Goal: Task Accomplishment & Management: Manage account settings

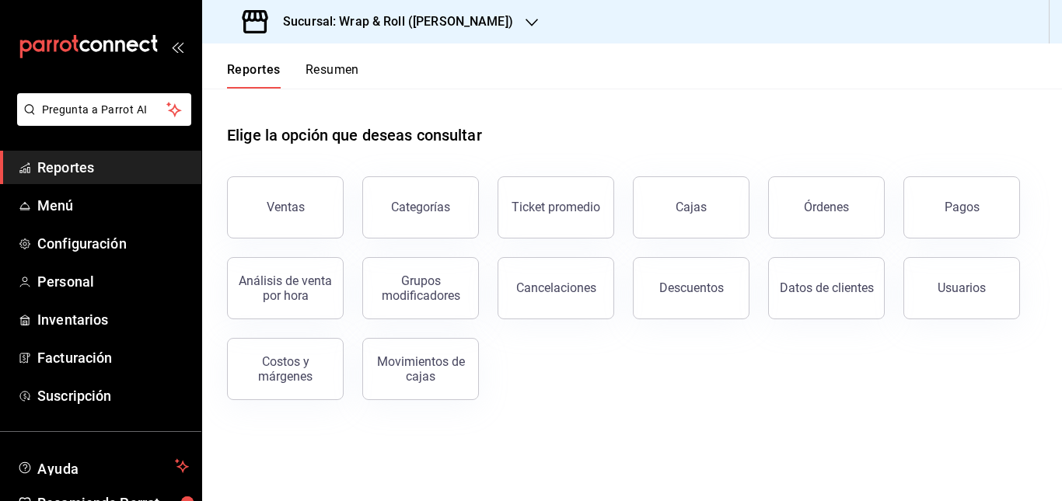
click at [483, 19] on h3 "Sucursal: Wrap & Roll ([PERSON_NAME])" at bounding box center [391, 21] width 242 height 19
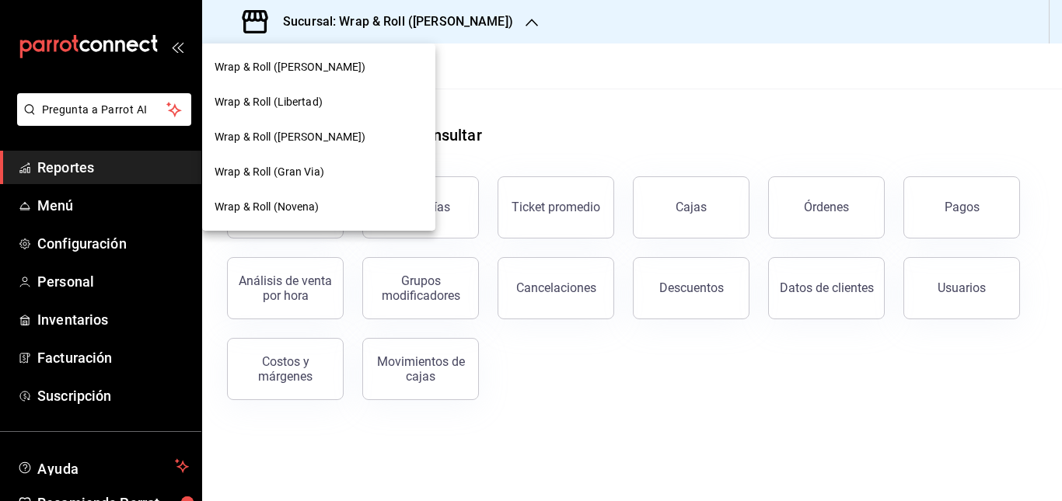
click at [336, 169] on div "Wrap & Roll (Gran Via)" at bounding box center [319, 172] width 208 height 16
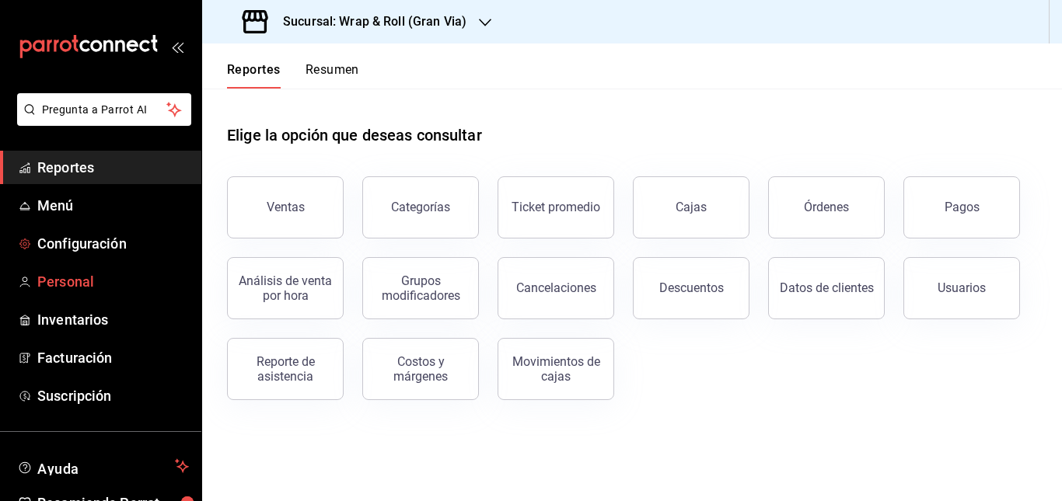
click at [64, 271] on span "Personal" at bounding box center [113, 281] width 152 height 21
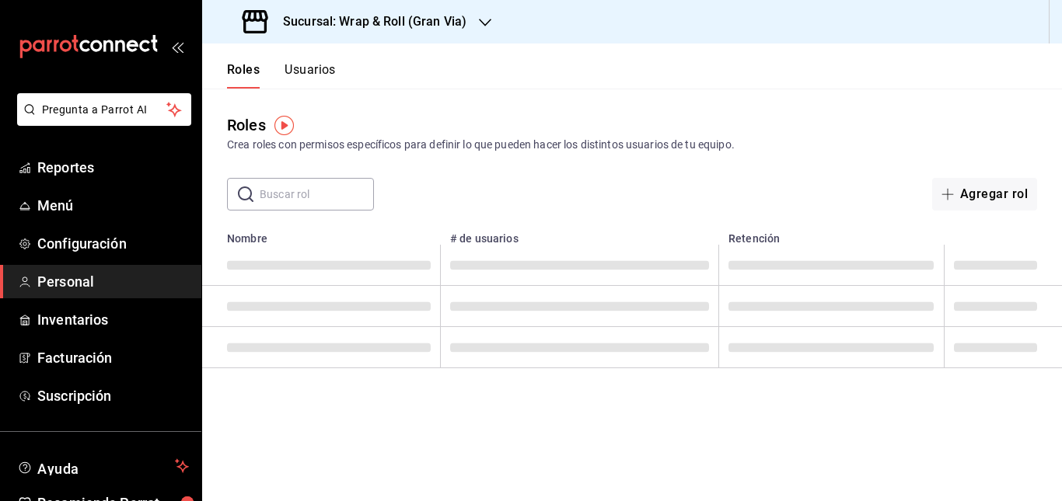
click at [315, 68] on button "Usuarios" at bounding box center [309, 75] width 51 height 26
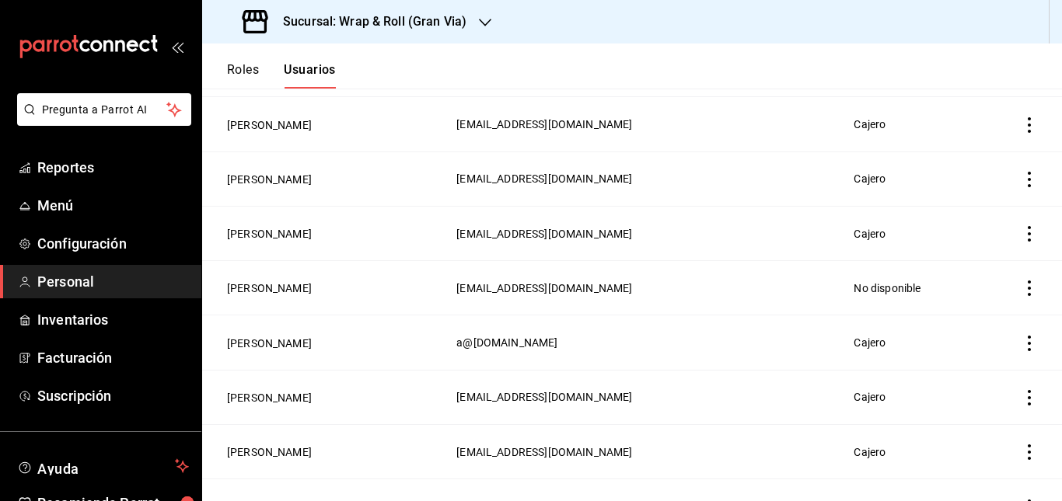
scroll to position [203, 0]
click at [296, 287] on button "[PERSON_NAME]" at bounding box center [269, 288] width 85 height 16
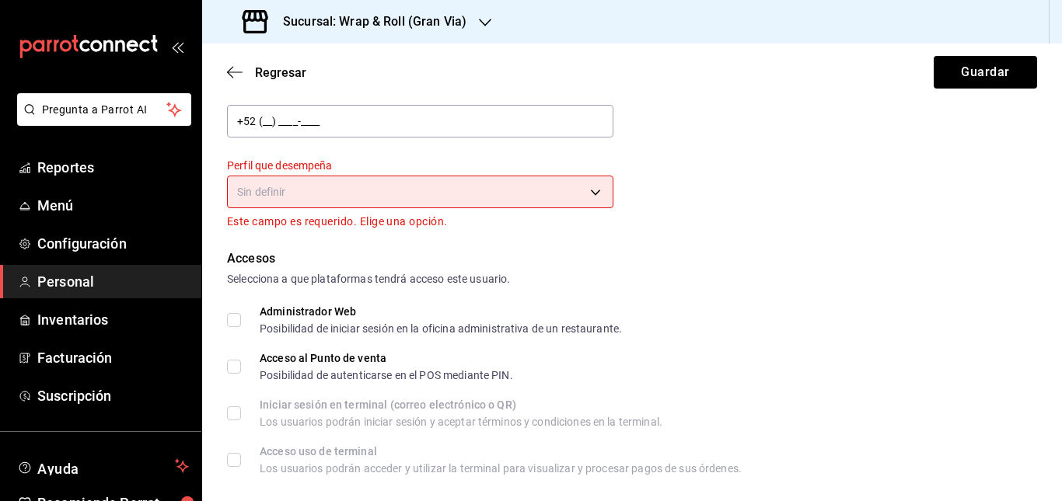
scroll to position [211, 0]
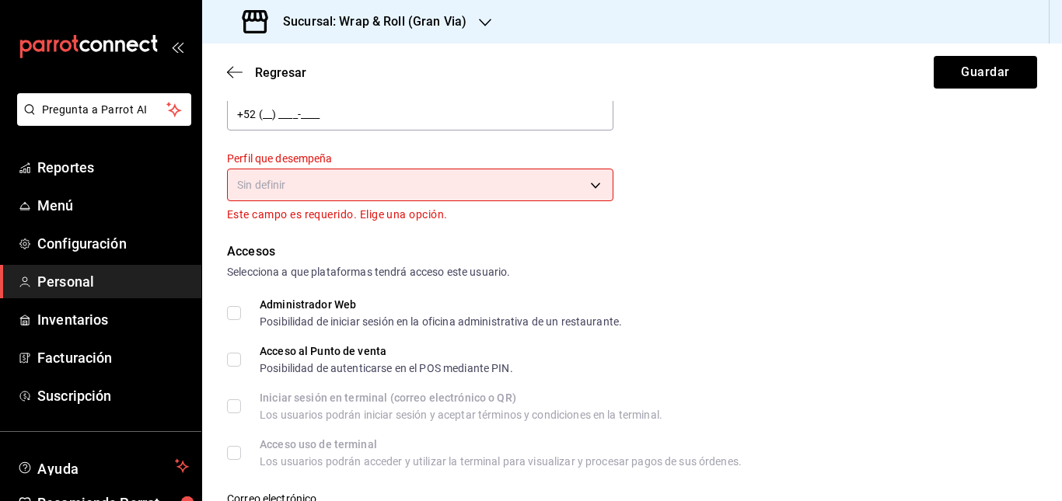
click at [566, 197] on body "Pregunta a Parrot AI Reportes Menú Configuración Personal Inventarios Facturaci…" at bounding box center [531, 250] width 1062 height 501
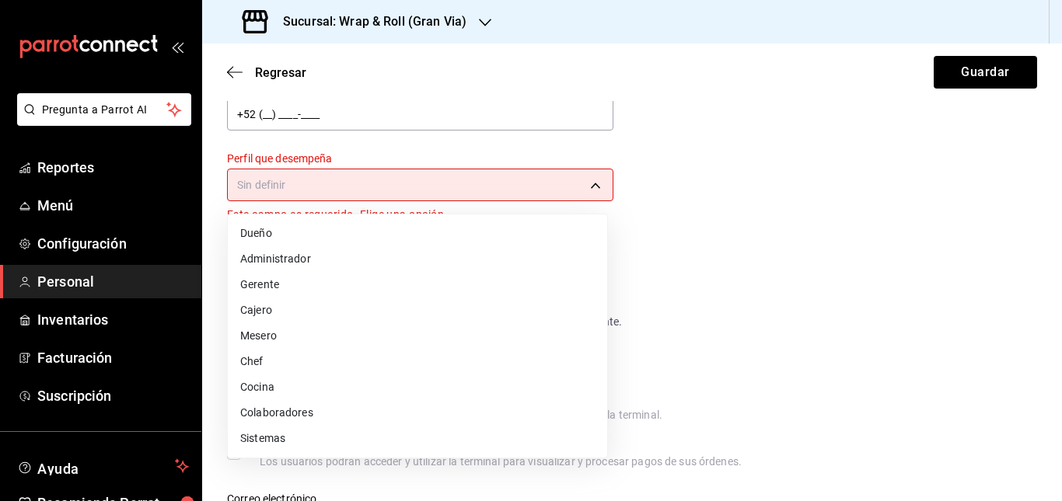
click at [386, 314] on li "Cajero" at bounding box center [417, 311] width 379 height 26
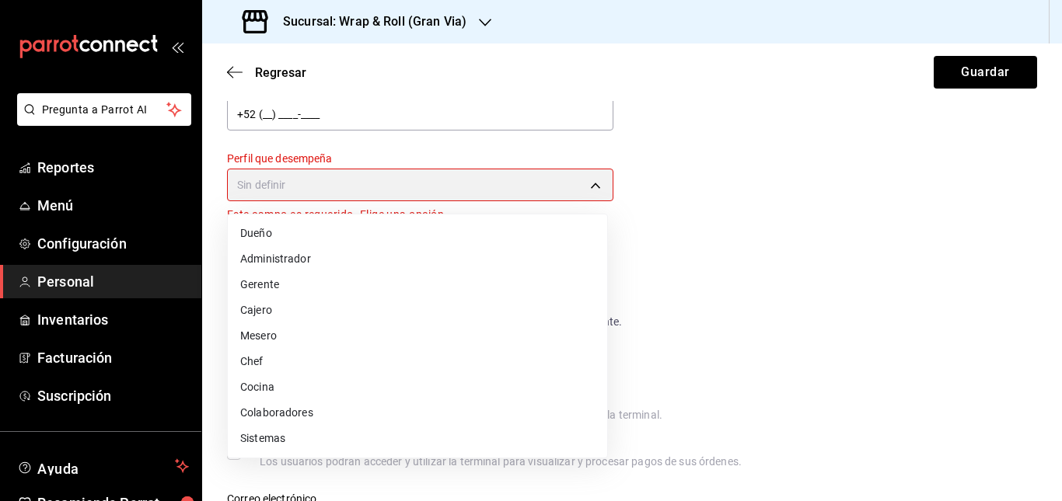
type input "CASHIER"
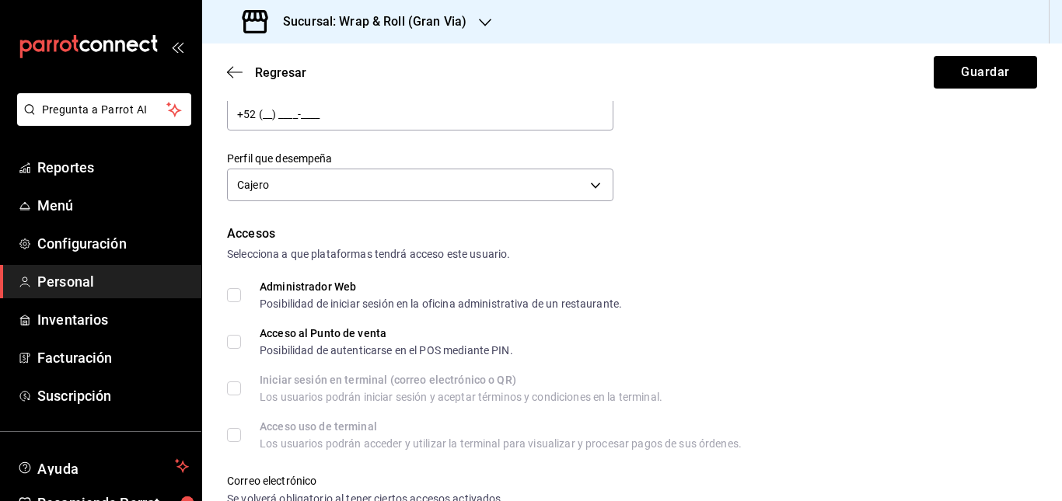
click at [667, 241] on div "Accesos" at bounding box center [632, 234] width 810 height 19
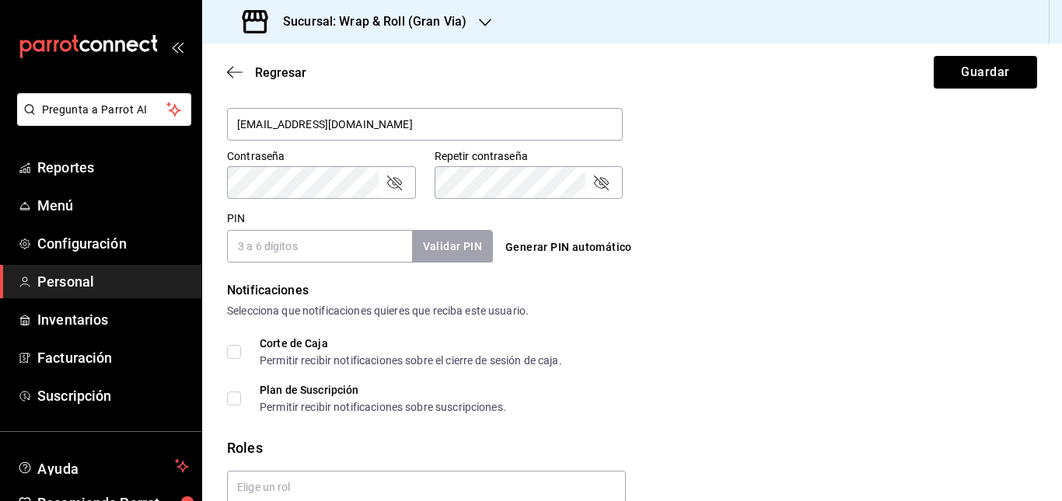
scroll to position [694, 0]
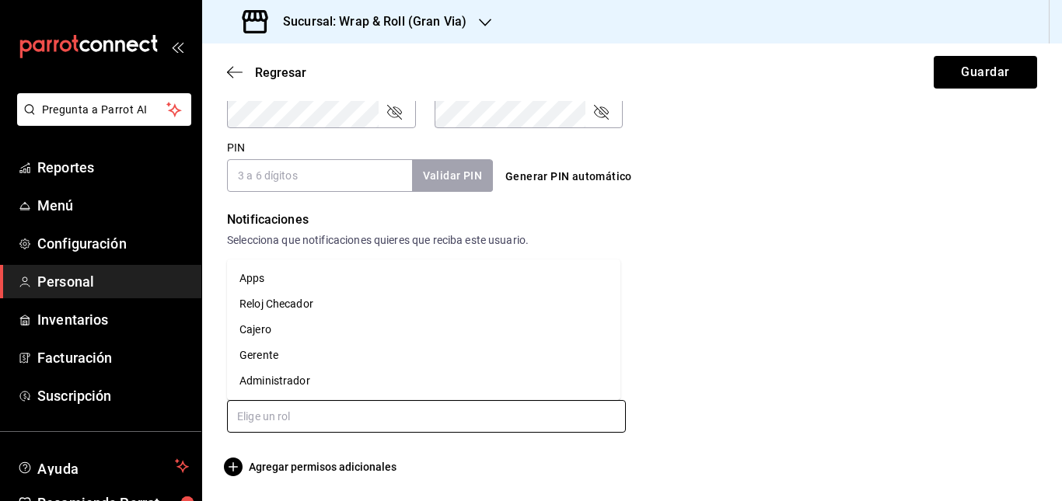
click at [348, 415] on input "text" at bounding box center [426, 416] width 399 height 33
click at [369, 329] on li "Cajero" at bounding box center [423, 330] width 393 height 26
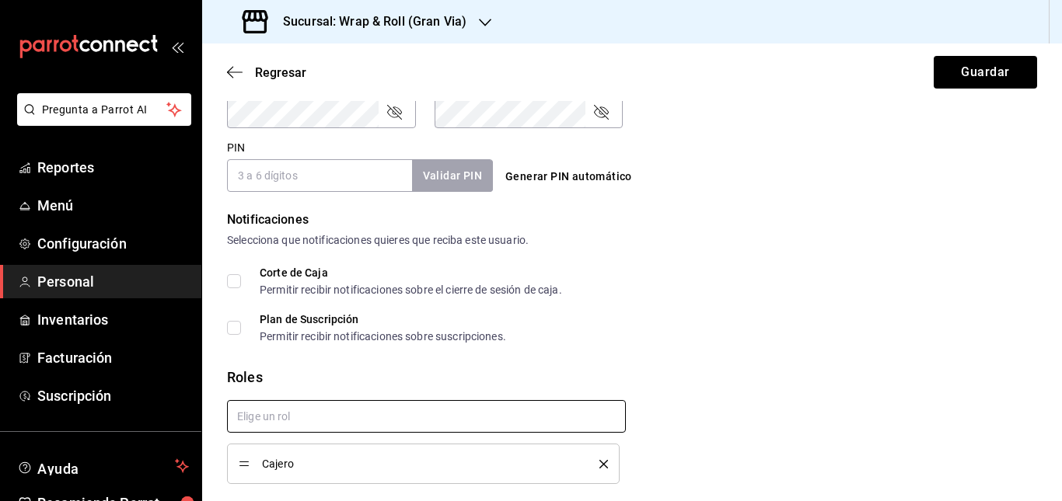
checkbox input "true"
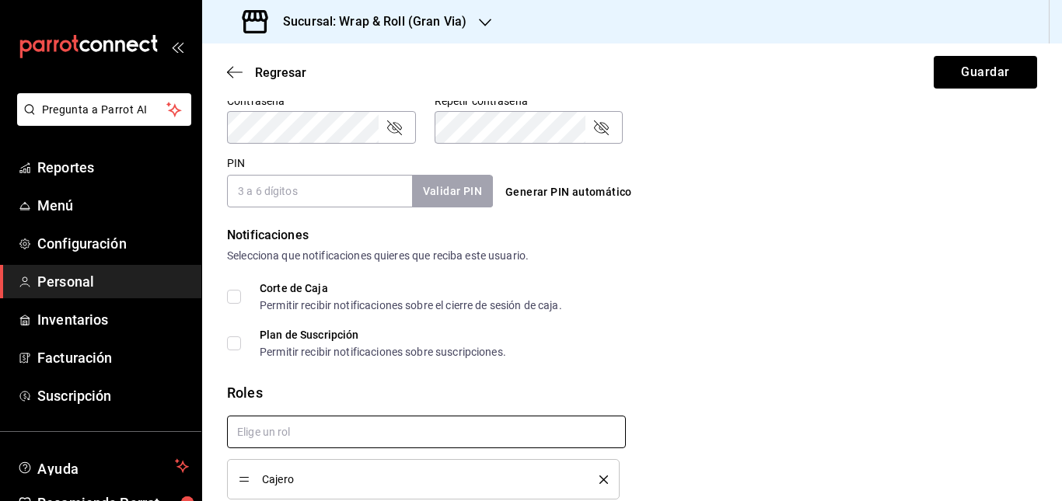
scroll to position [676, 0]
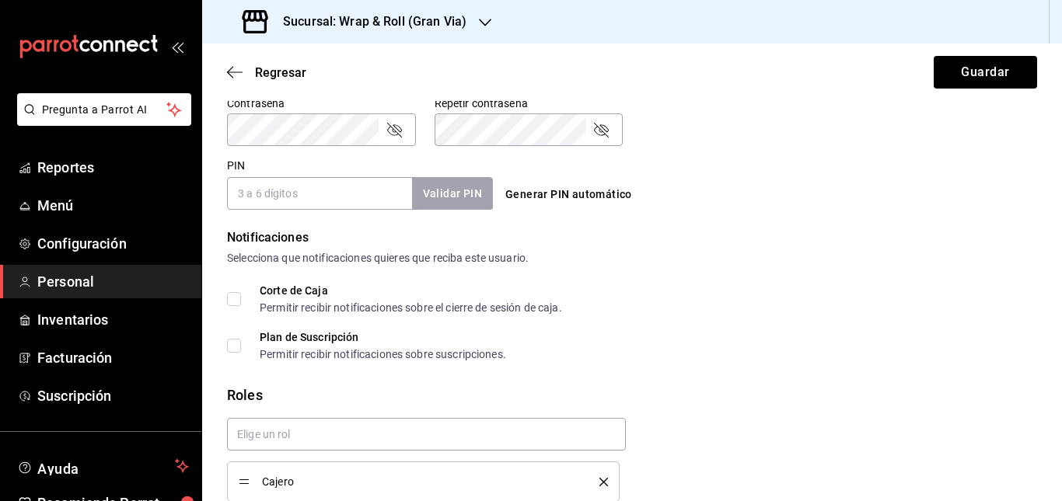
click at [549, 194] on button "Generar PIN automático" at bounding box center [568, 194] width 139 height 29
type input "4455"
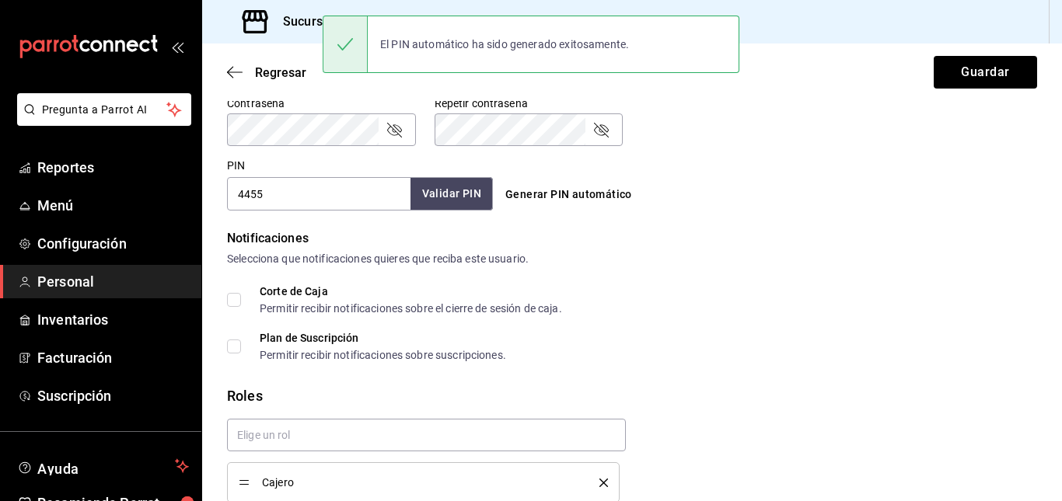
click at [464, 200] on button "Validar PIN" at bounding box center [451, 193] width 82 height 33
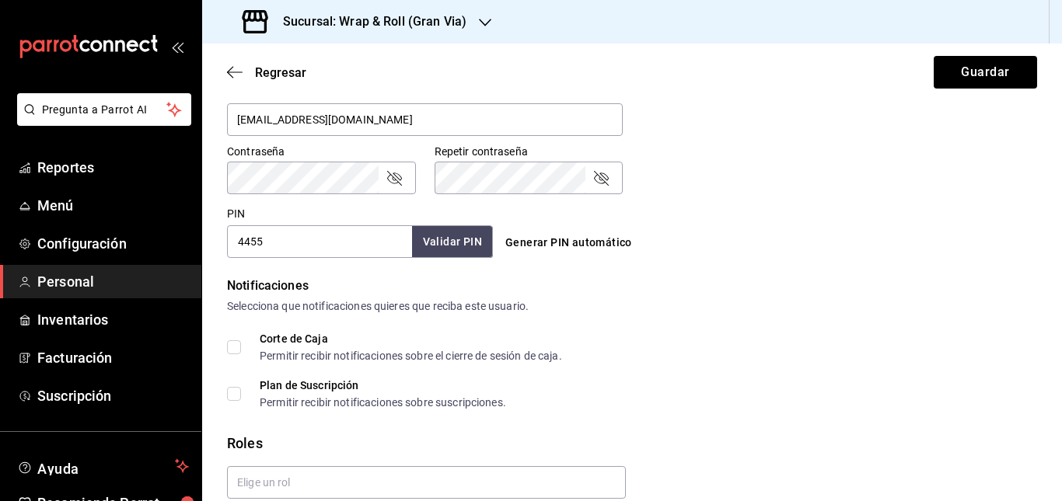
scroll to position [627, 0]
click at [942, 80] on button "Guardar" at bounding box center [984, 72] width 103 height 33
